Goal: Information Seeking & Learning: Learn about a topic

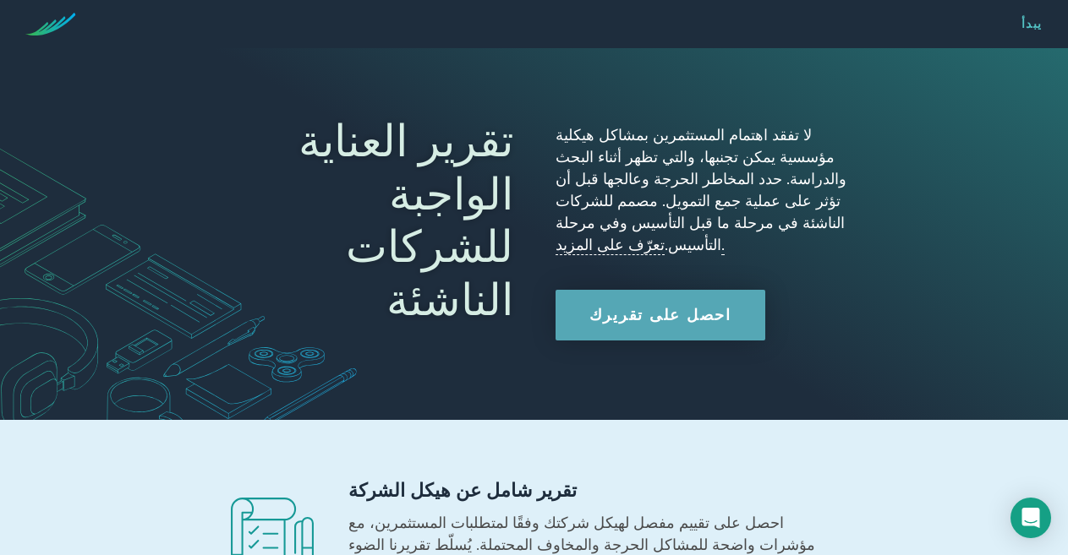
click at [573, 236] on font "تعرّف على المزيد." at bounding box center [639, 245] width 169 height 19
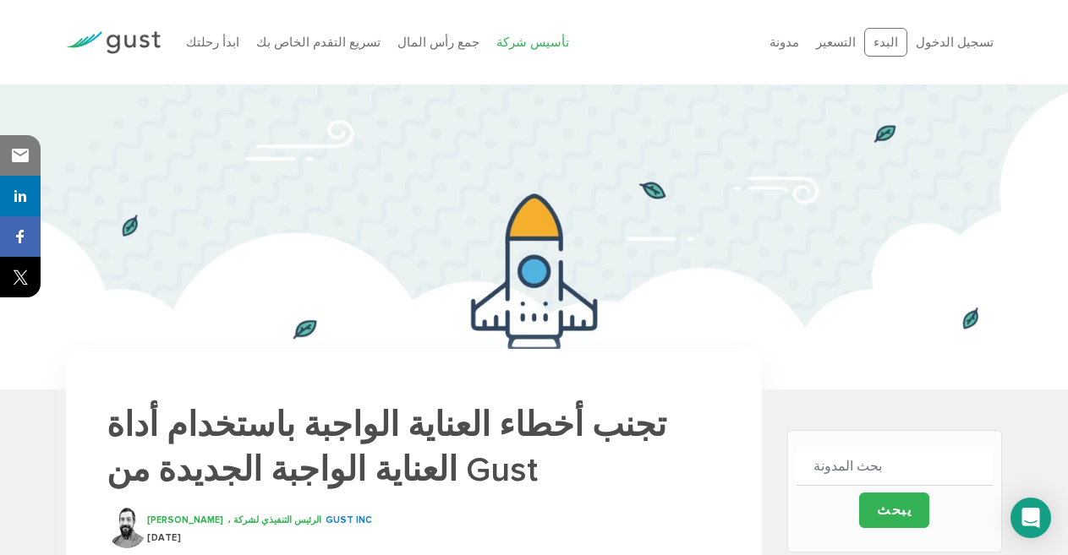
click at [496, 41] on font "تأسيس شركة" at bounding box center [532, 42] width 73 height 15
